Goal: Check status

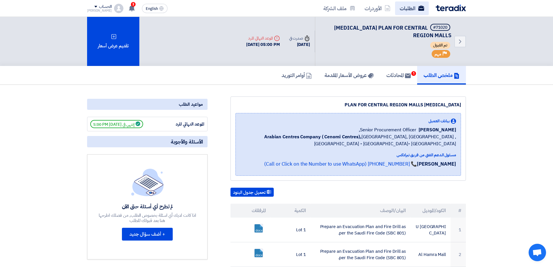
click at [419, 5] on icon at bounding box center [421, 8] width 6 height 6
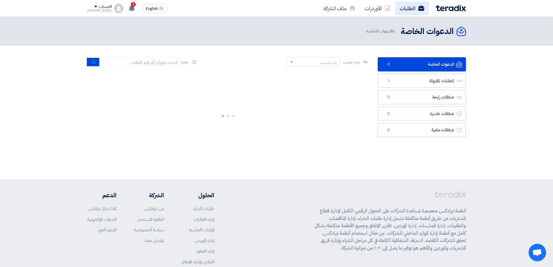
click at [407, 6] on link "الطلبات" at bounding box center [412, 8] width 34 height 14
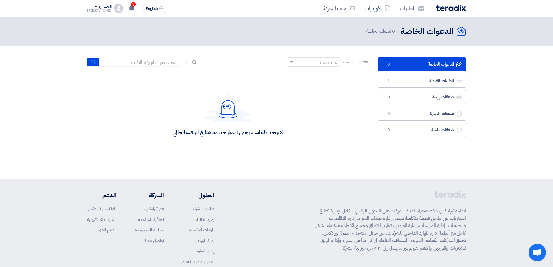
click at [457, 6] on img at bounding box center [451, 8] width 30 height 7
click at [442, 84] on link "الطلبات المقبولة الطلبات المقبولة 1" at bounding box center [422, 81] width 88 height 14
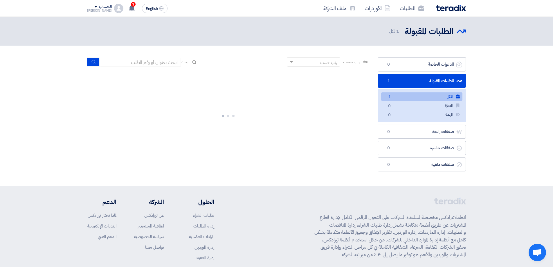
click at [453, 8] on img at bounding box center [451, 8] width 30 height 7
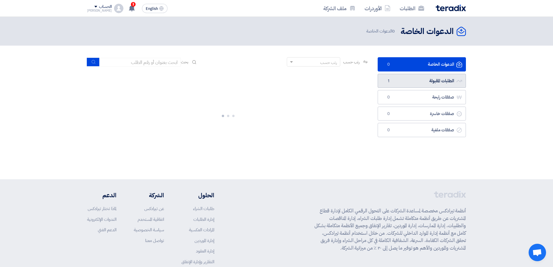
click at [424, 83] on link "الطلبات المقبولة الطلبات المقبولة 1" at bounding box center [422, 81] width 88 height 14
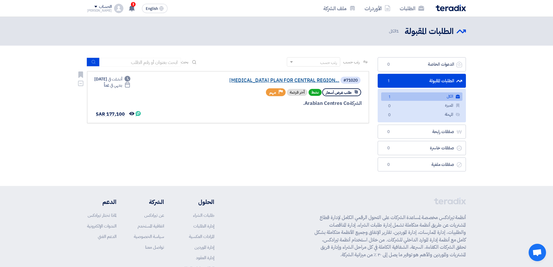
click at [322, 81] on link "[MEDICAL_DATA] PLAN FOR CENTRAL REGION..." at bounding box center [281, 80] width 116 height 5
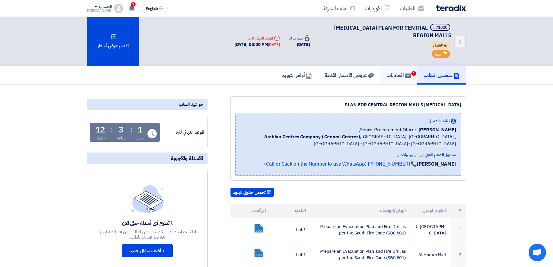
click at [393, 73] on h5 "المحادثات 1" at bounding box center [399, 75] width 24 height 7
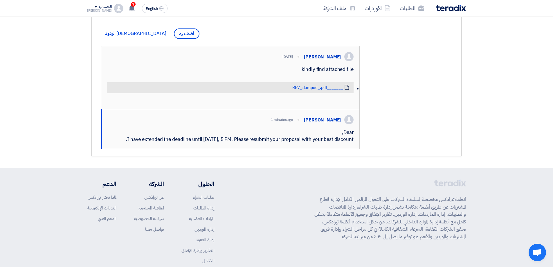
scroll to position [203, 0]
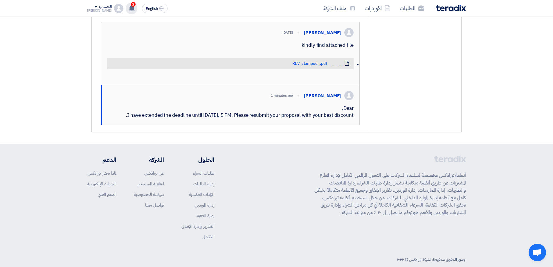
click at [129, 9] on icon at bounding box center [132, 8] width 6 height 6
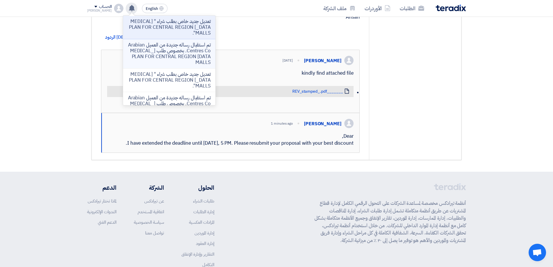
scroll to position [116, 0]
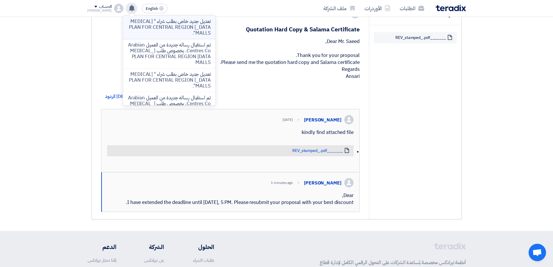
click at [168, 25] on p "تعديل جديد خاص بطلب شراء " [MEDICAL_DATA] PLAN FOR CENTRAL REGION MALLS"." at bounding box center [169, 27] width 83 height 17
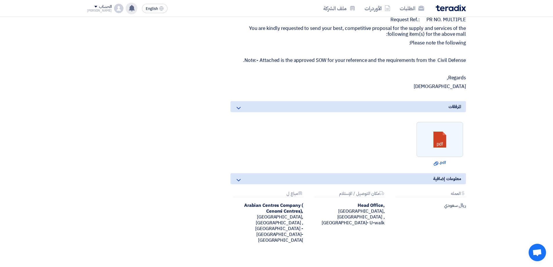
scroll to position [523, 0]
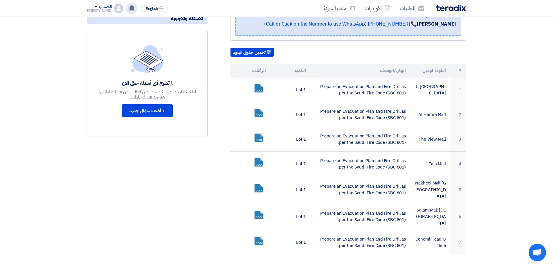
scroll to position [87, 0]
